Goal: Check status: Check status

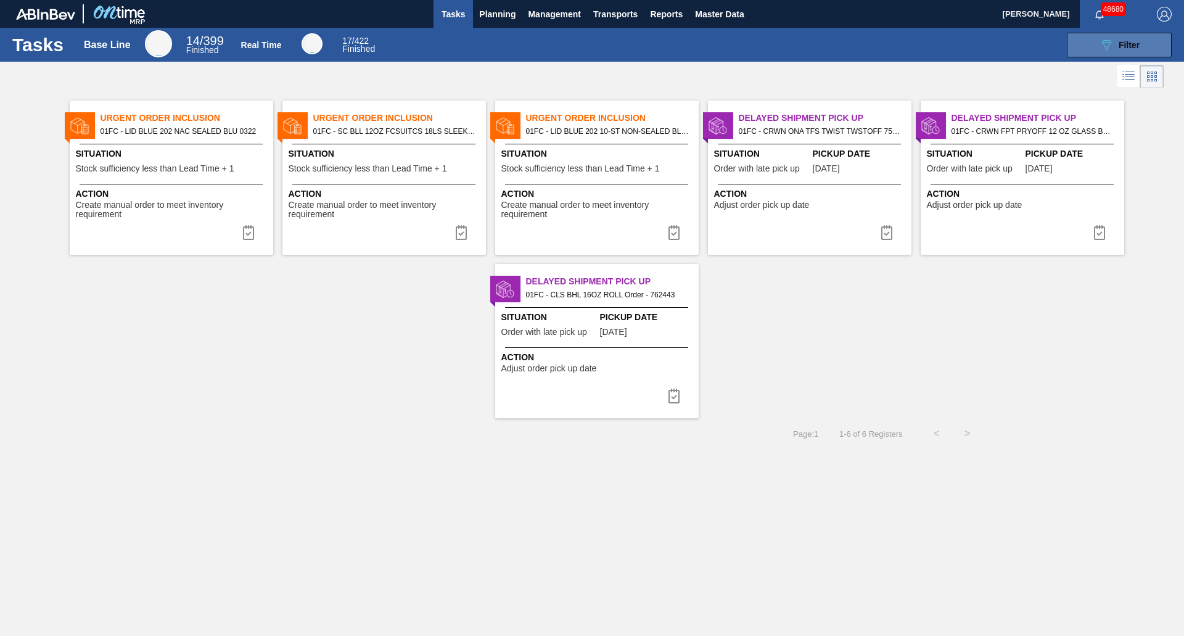
click at [1116, 41] on div "089F7B8B-B2A5-4AFE-B5C0-19BA573D28AC Filter" at bounding box center [1119, 45] width 41 height 15
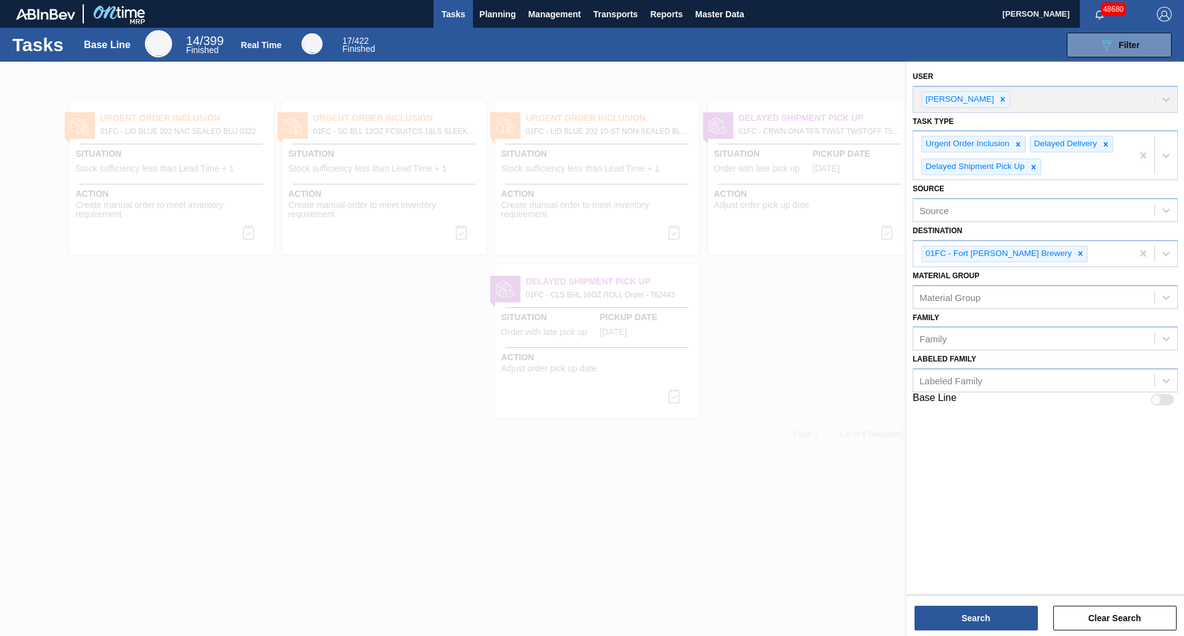
click at [759, 252] on div at bounding box center [592, 380] width 1184 height 636
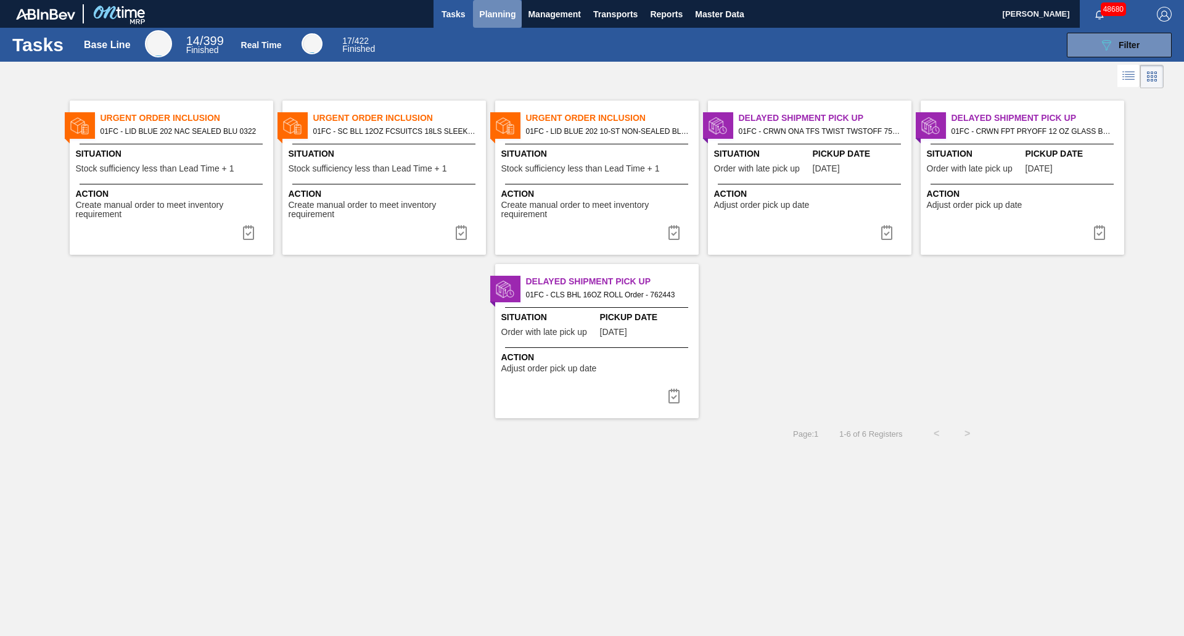
click at [521, 18] on button "Planning" at bounding box center [497, 14] width 49 height 28
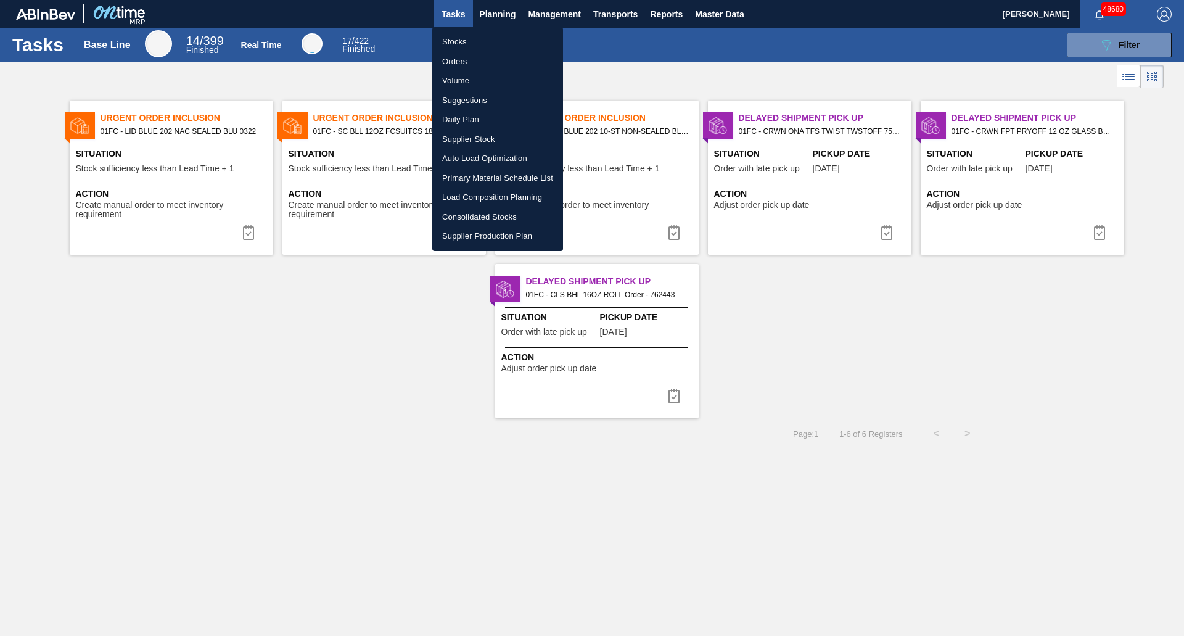
click at [465, 35] on li "Stocks" at bounding box center [497, 42] width 131 height 20
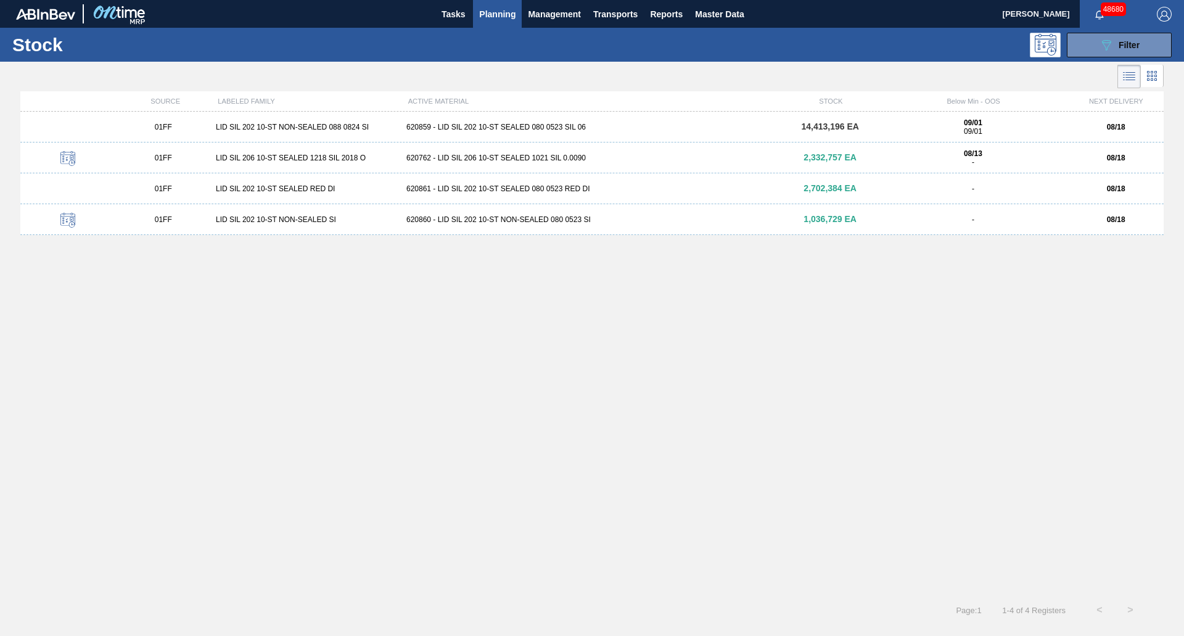
click at [480, 163] on div "01FF LID SIL 206 10-ST SEALED 1218 SIL 2018 O 620762 - LID SIL 206 10-ST SEALED…" at bounding box center [592, 158] width 1144 height 31
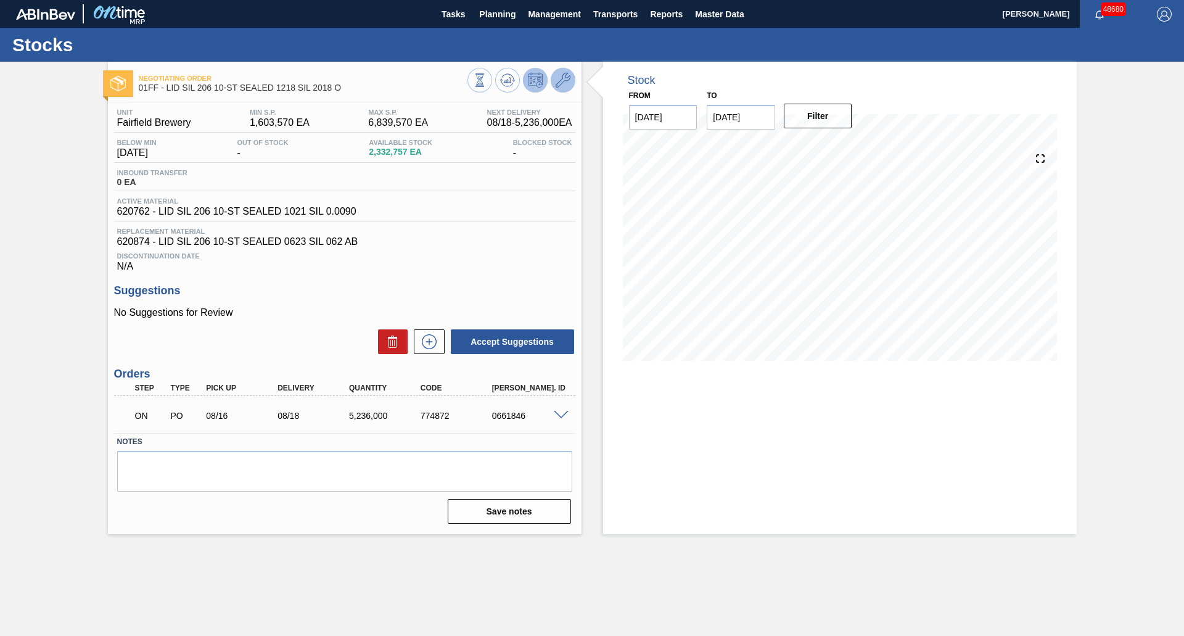
click at [557, 82] on icon at bounding box center [563, 80] width 15 height 15
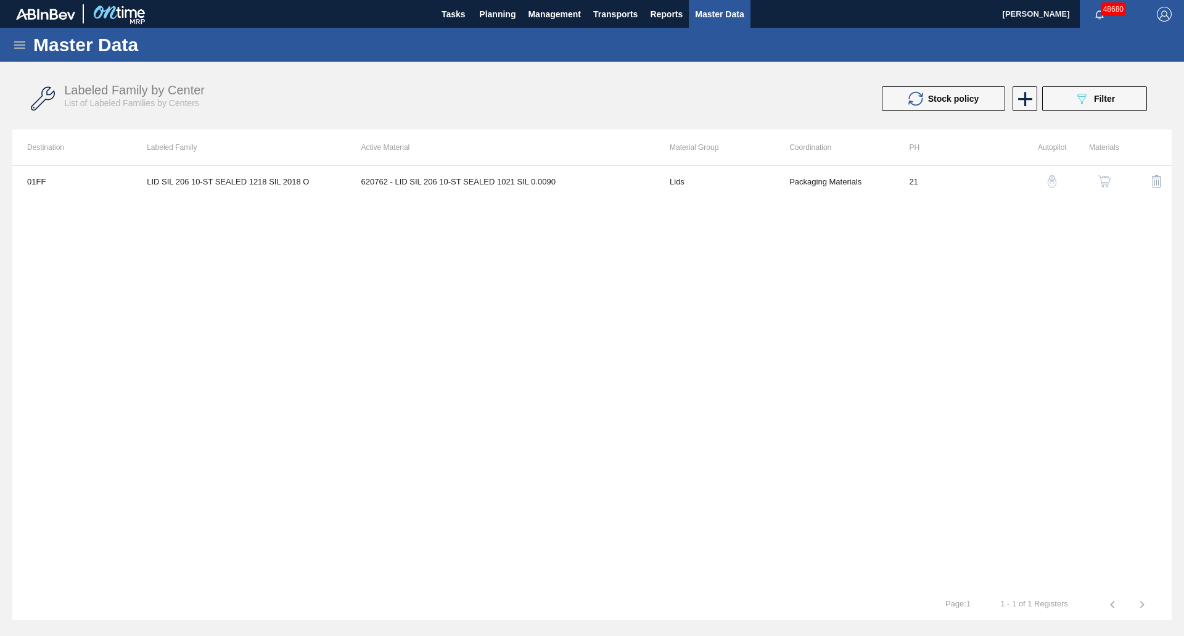
click at [1105, 182] on img "button" at bounding box center [1105, 181] width 12 height 12
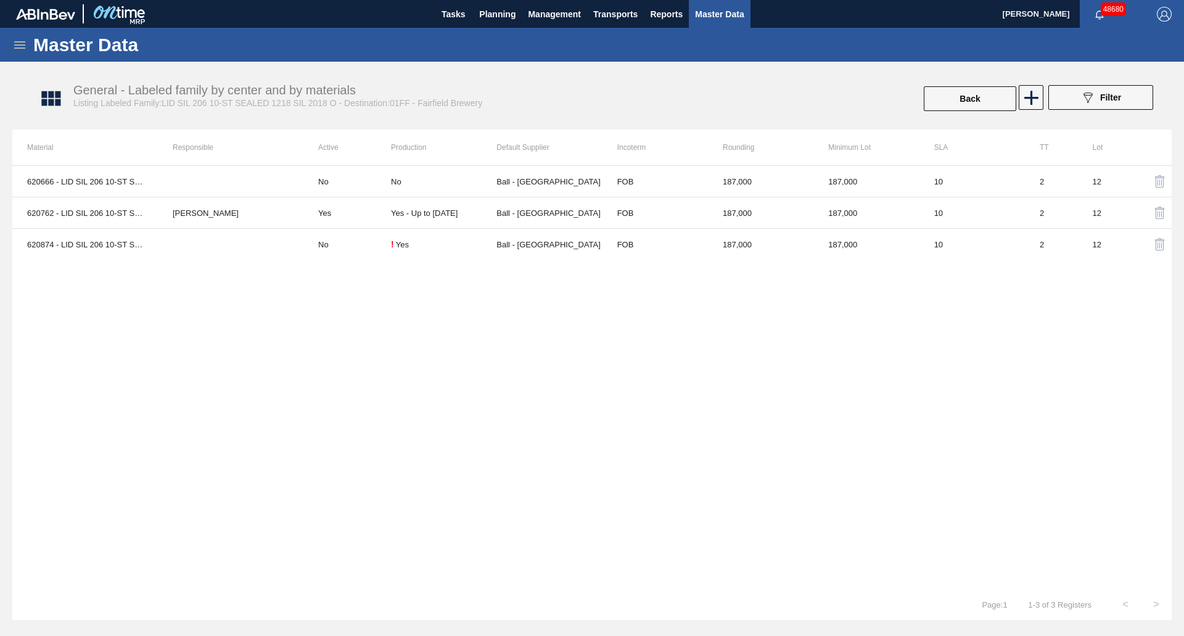
click at [677, 129] on div "General - Labeled family by center and by materials Listing Labeled Family:LID …" at bounding box center [598, 99] width 1172 height 62
click at [719, 300] on div "620666 - LID SIL 206 10-ST SEALED 1218 SIL 2018 O No No Ball - [GEOGRAPHIC_DATA…" at bounding box center [592, 377] width 1160 height 424
